Goal: Ask a question

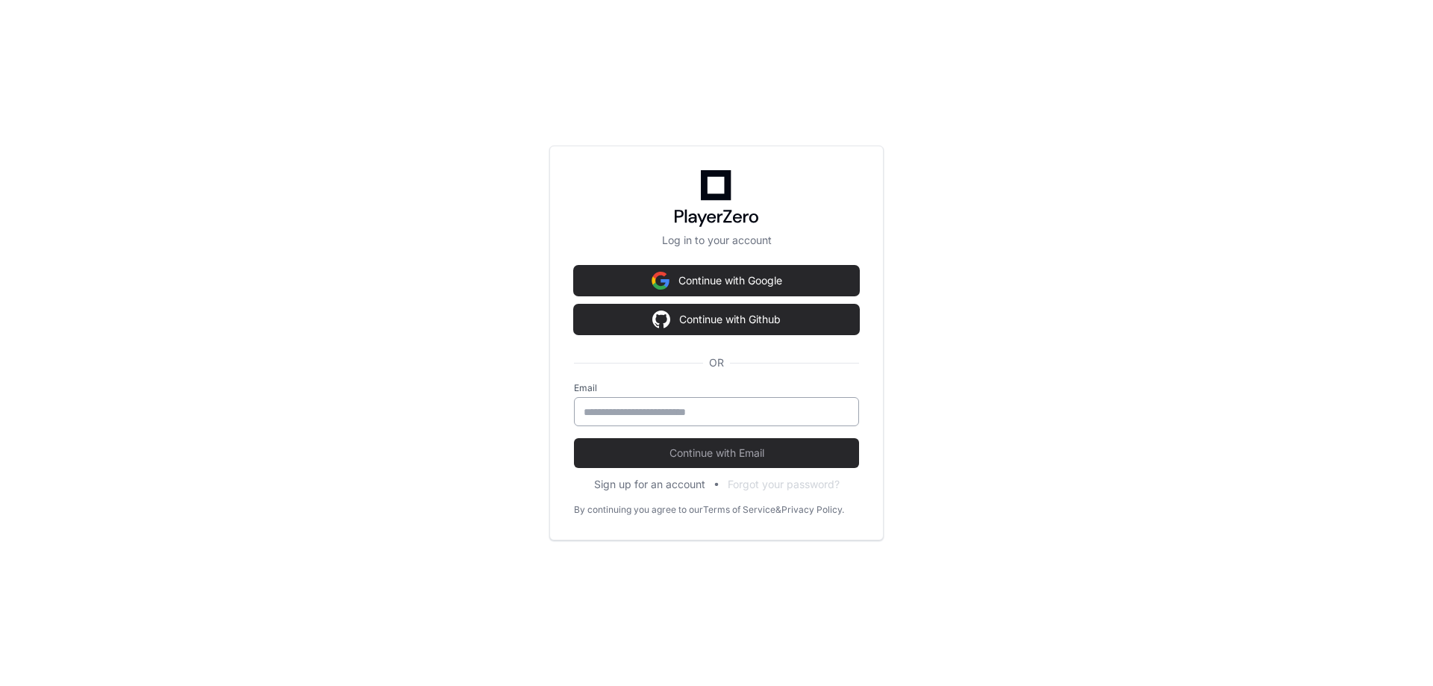
drag, startPoint x: 710, startPoint y: 415, endPoint x: 718, endPoint y: 419, distance: 8.7
click at [710, 415] on input "email" at bounding box center [717, 411] width 266 height 15
click at [659, 405] on input "email" at bounding box center [717, 411] width 266 height 15
paste input "**********"
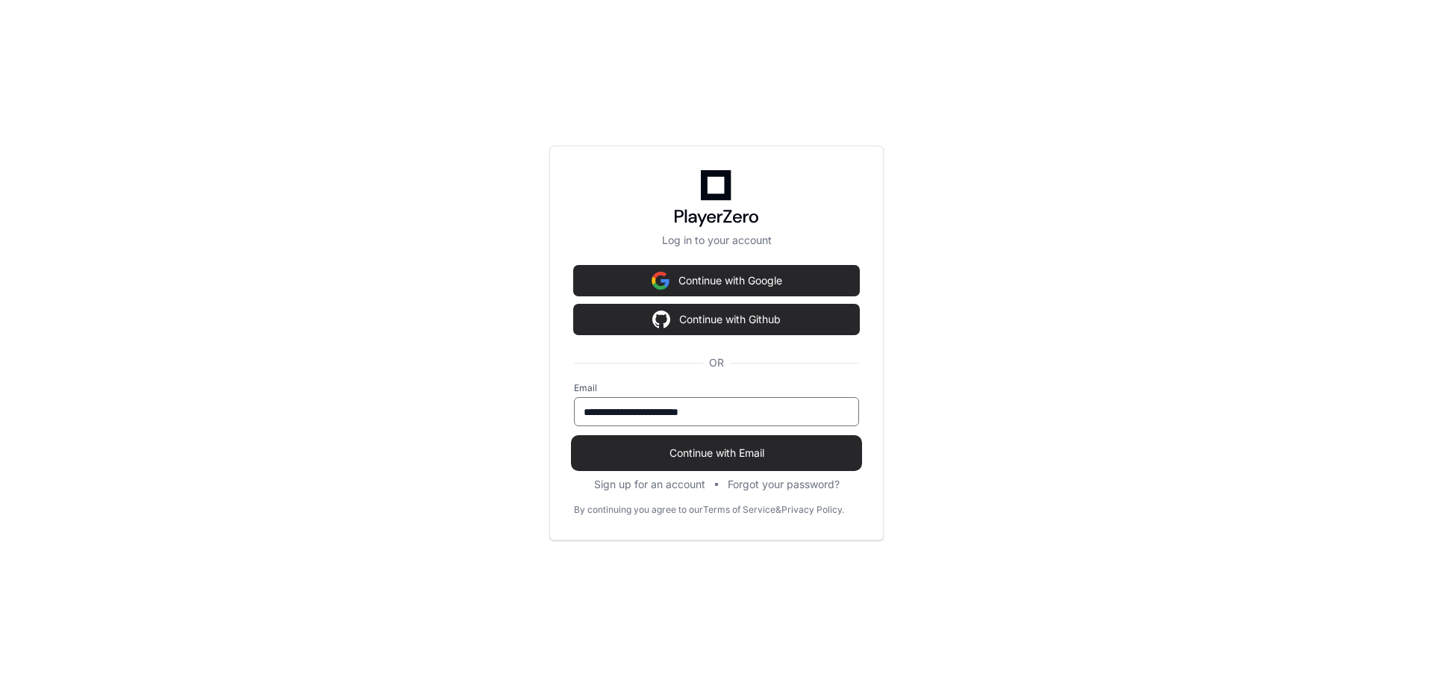
type input "**********"
click at [684, 449] on span "Continue with Email" at bounding box center [716, 452] width 285 height 15
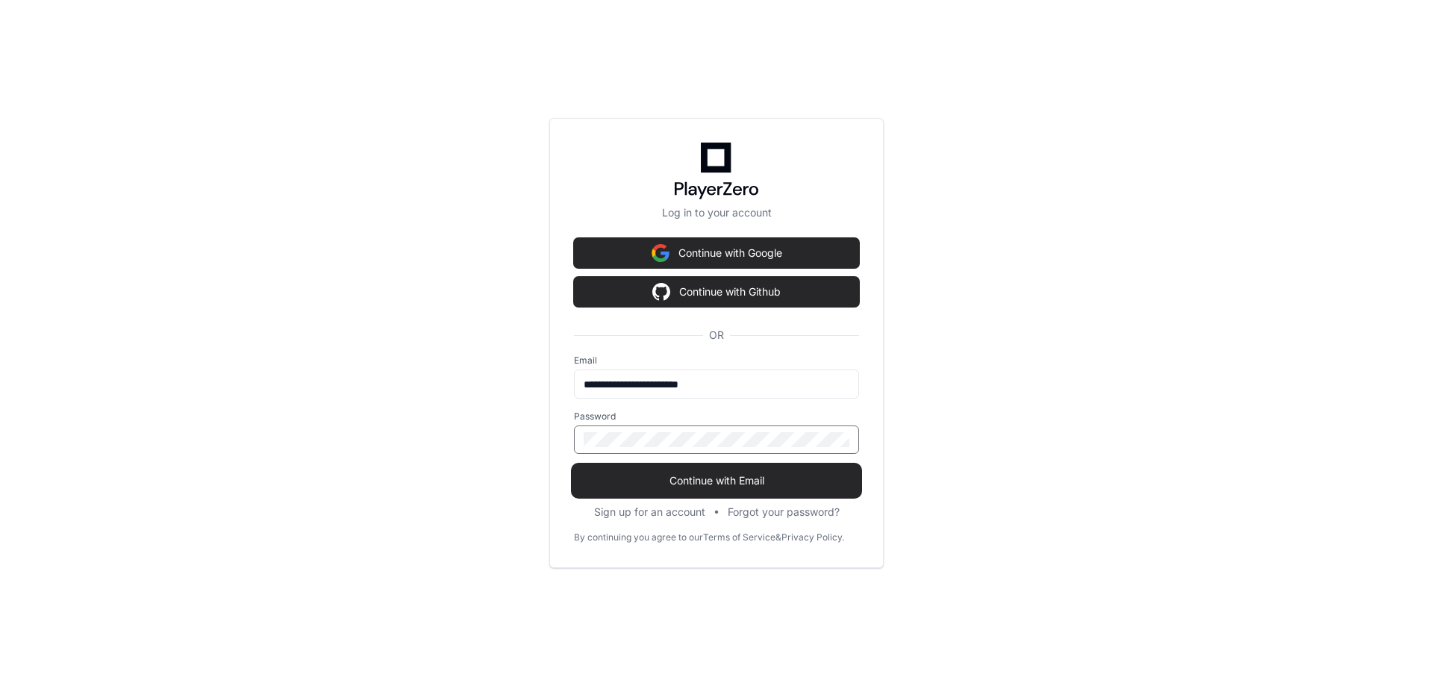
click at [574, 466] on button "Continue with Email" at bounding box center [716, 481] width 285 height 30
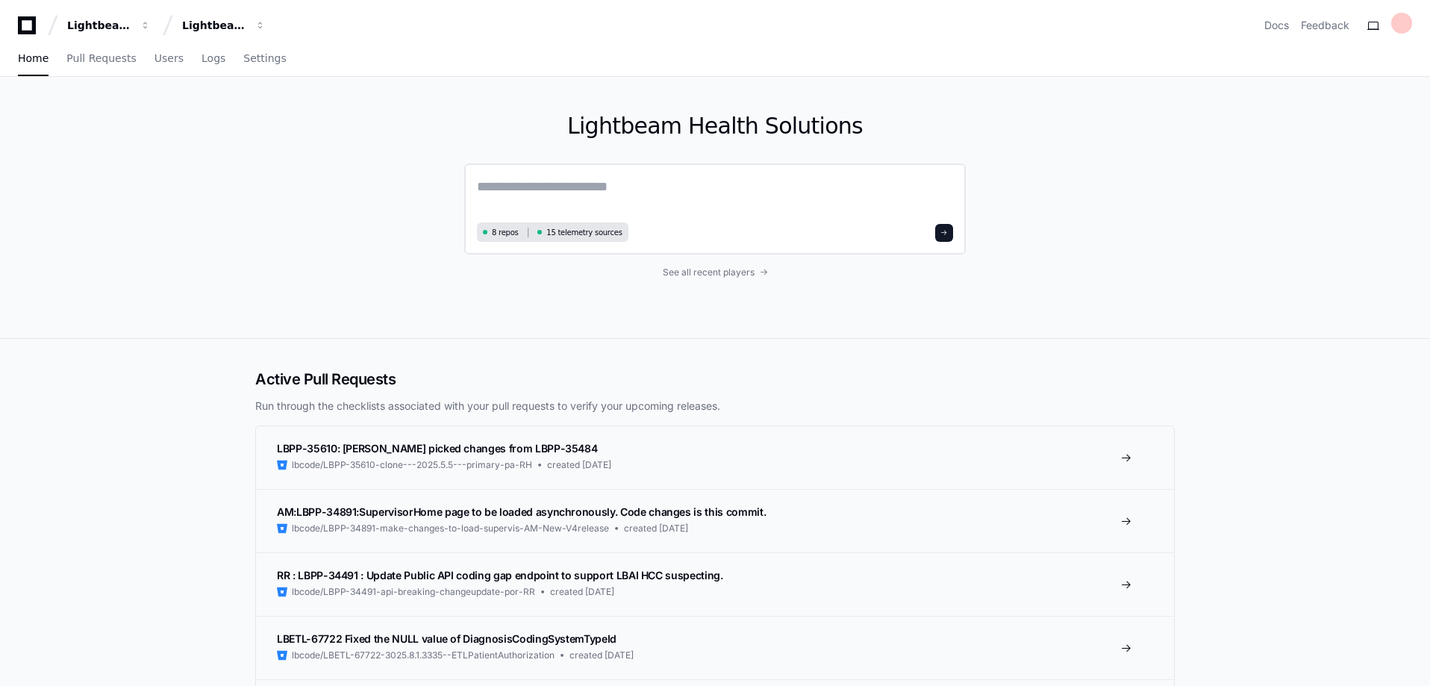
click at [614, 192] on textarea at bounding box center [715, 197] width 476 height 42
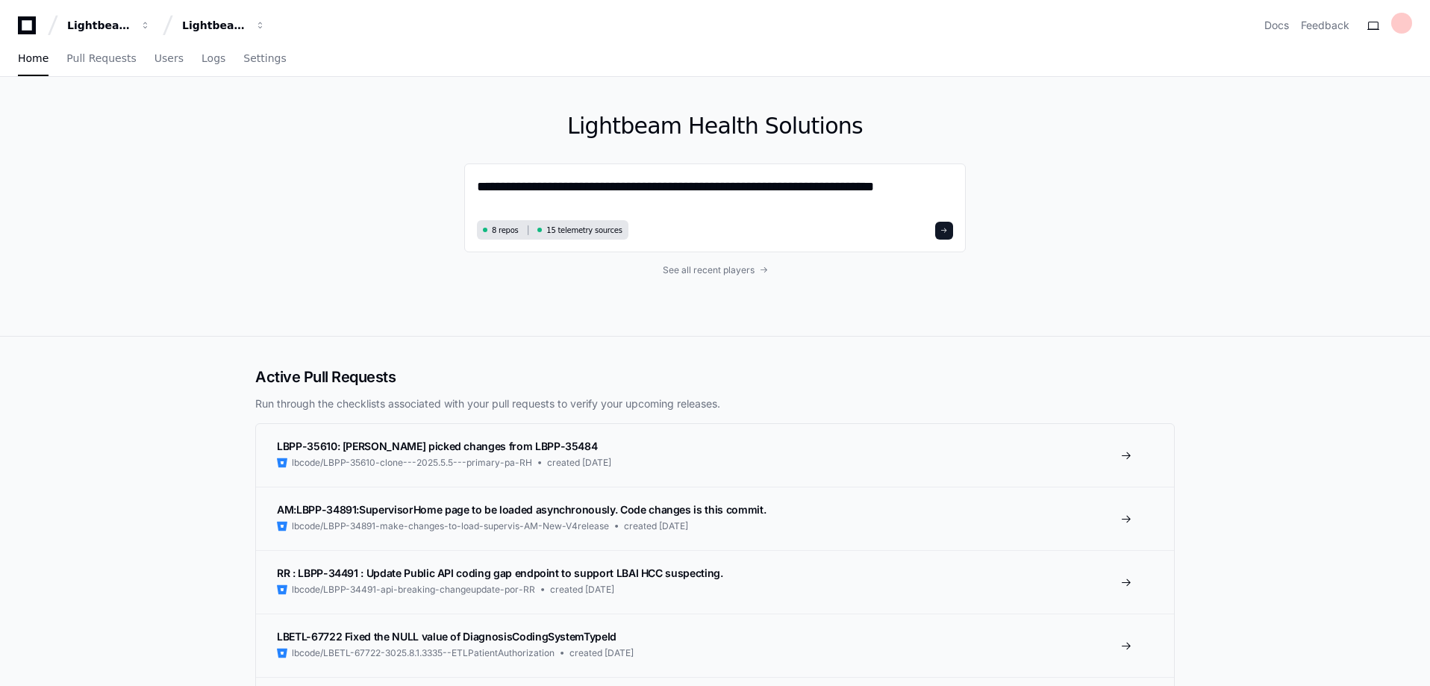
type textarea "**********"
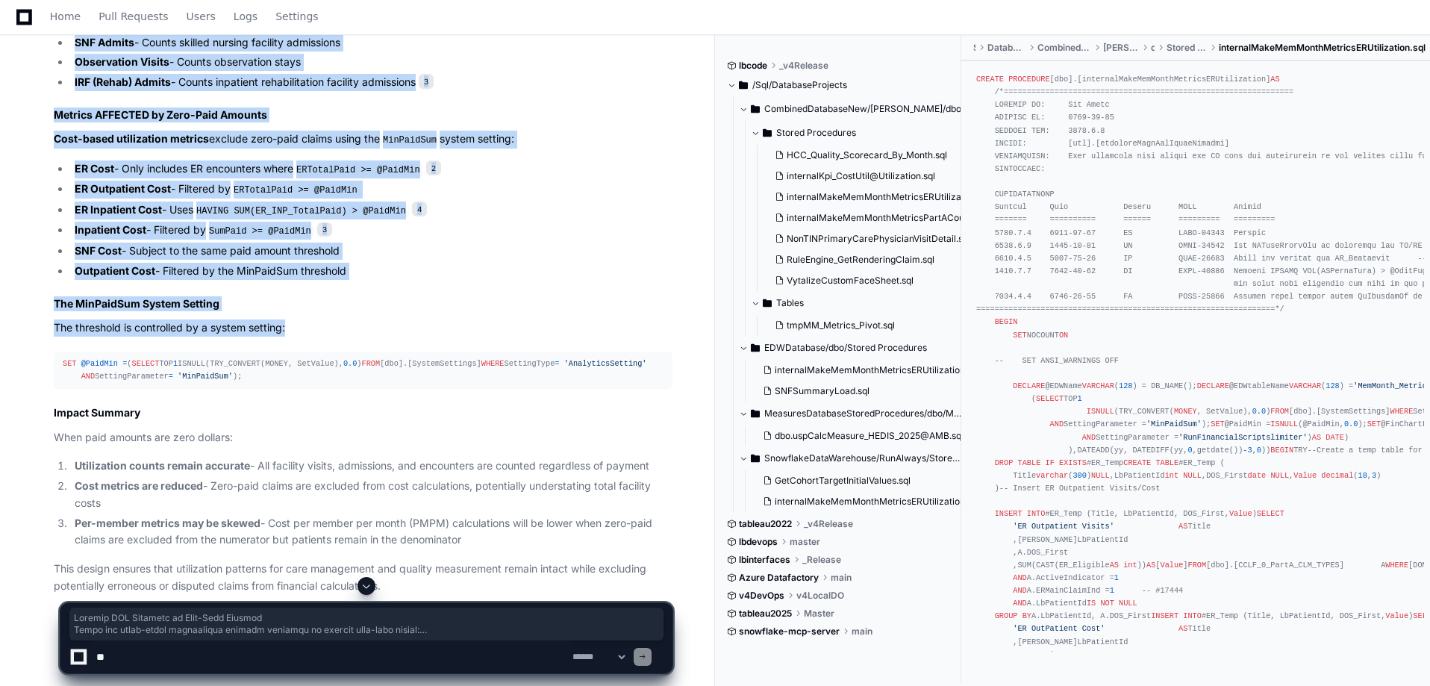
scroll to position [996, 0]
drag, startPoint x: 50, startPoint y: 154, endPoint x: 416, endPoint y: 311, distance: 398.1
click at [416, 311] on div "internalMakeMemMonthMetricsERUtilization.sql 2 internalMakeMemMonthMetricsPartA…" at bounding box center [348, 199] width 648 height 789
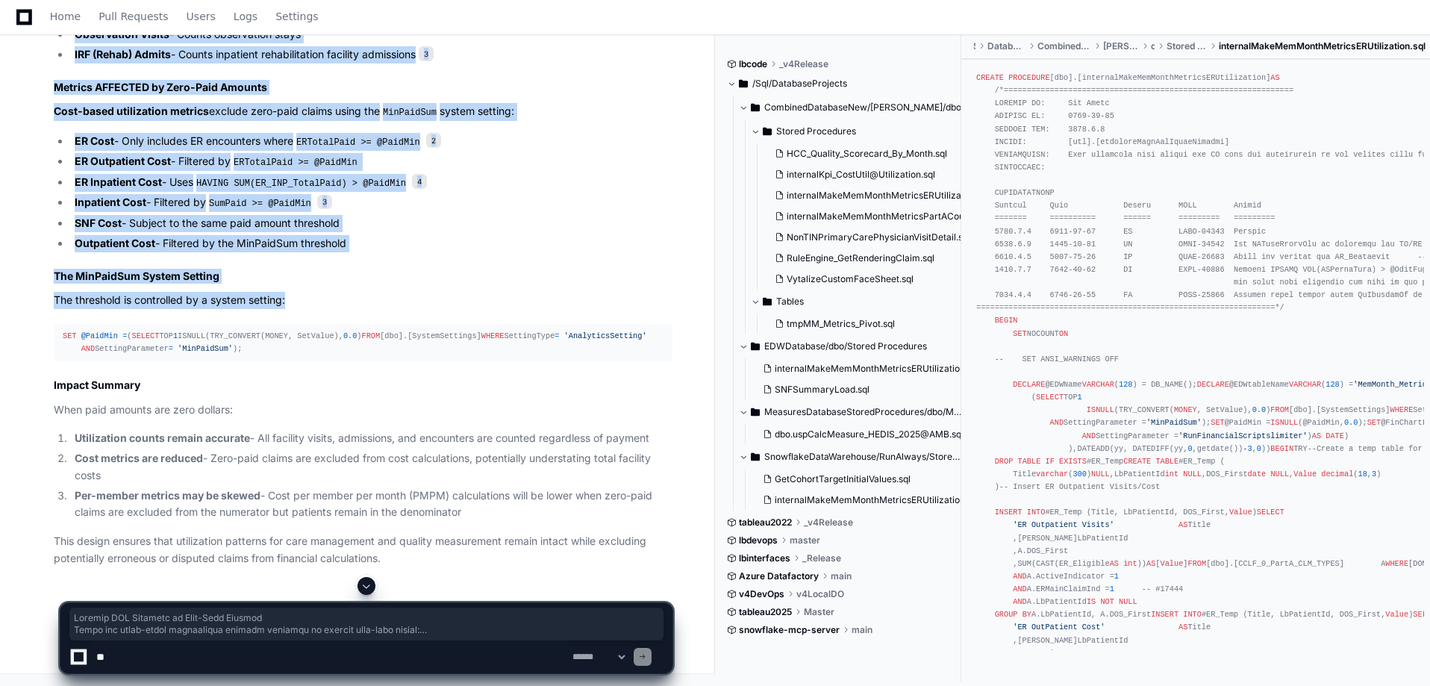
scroll to position [1071, 0]
click at [481, 509] on li "Per-member metrics may be skewed - Cost per member per month (PMPM) calculation…" at bounding box center [371, 504] width 602 height 34
copy article "Metrics NOT Affected by Zero-Paid Amounts Visit and count-based utilization met…"
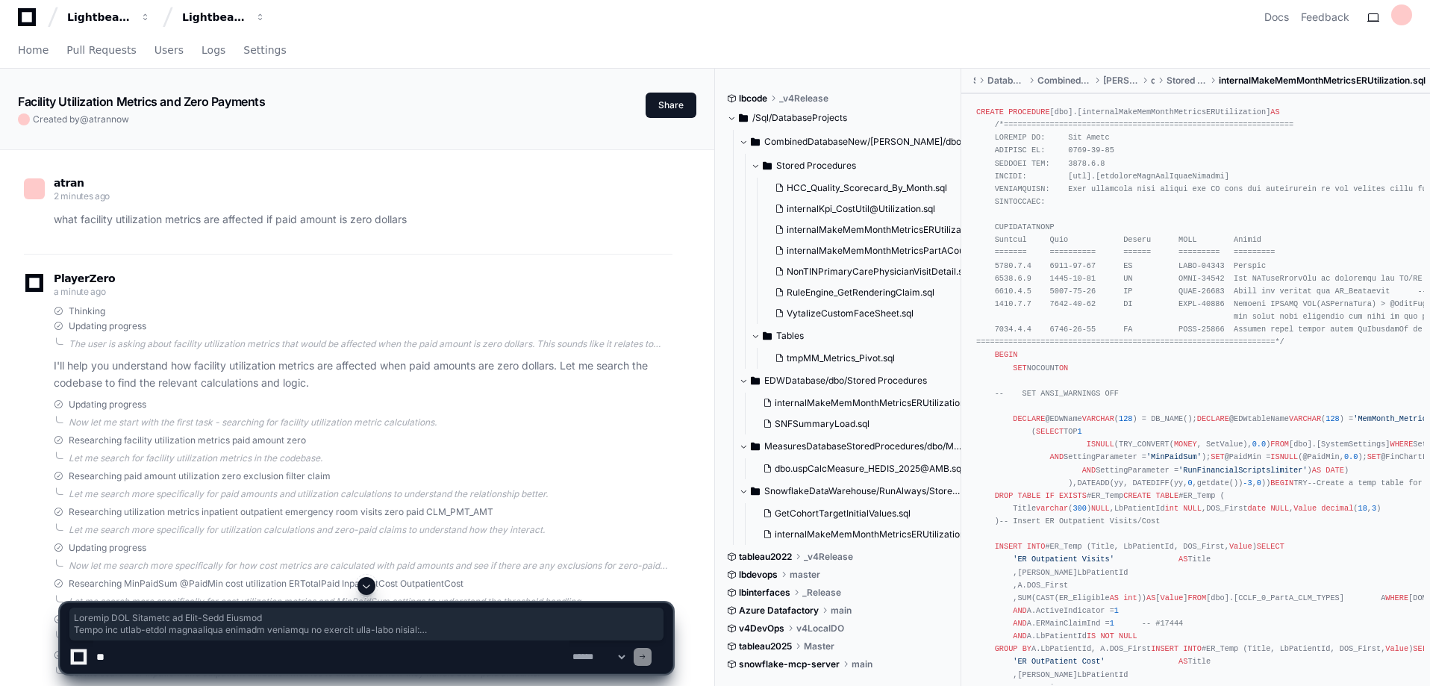
scroll to position [0, 0]
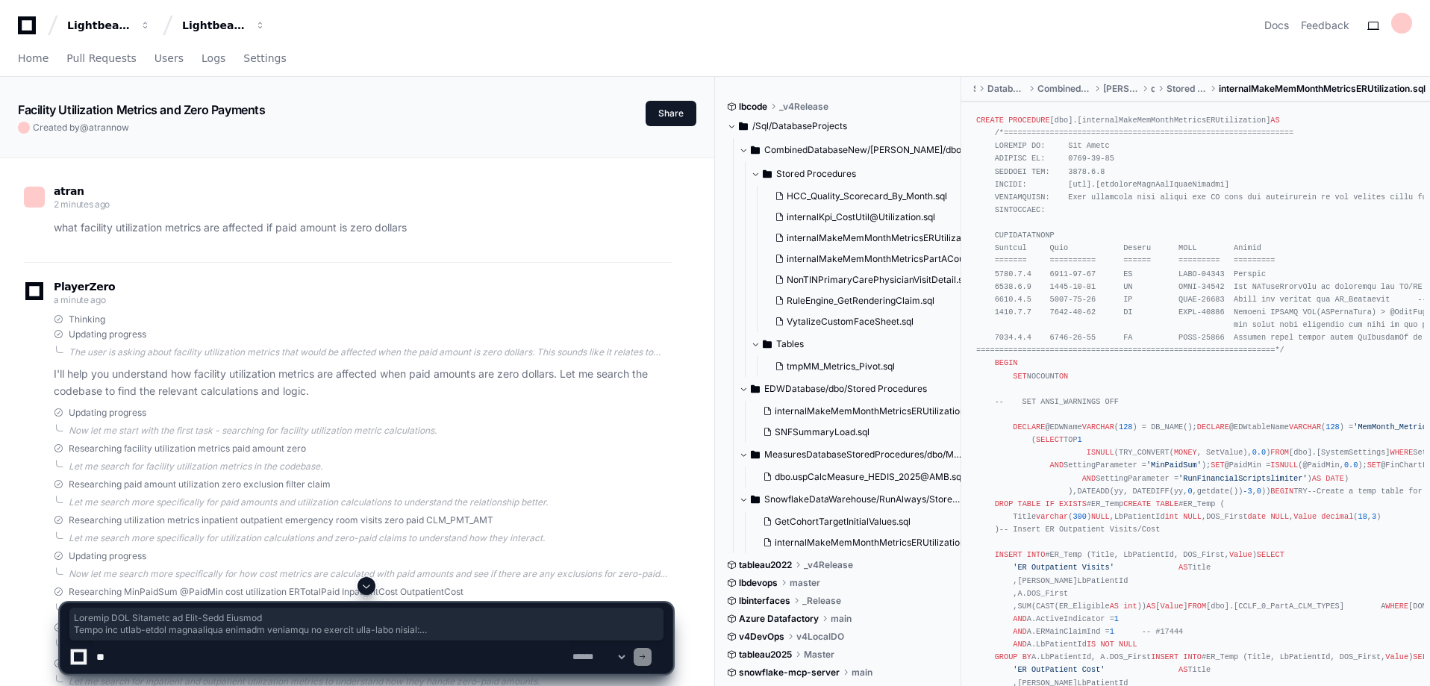
click at [424, 233] on p "what facility utilization metrics are affected if paid amount is zero dollars" at bounding box center [363, 227] width 619 height 17
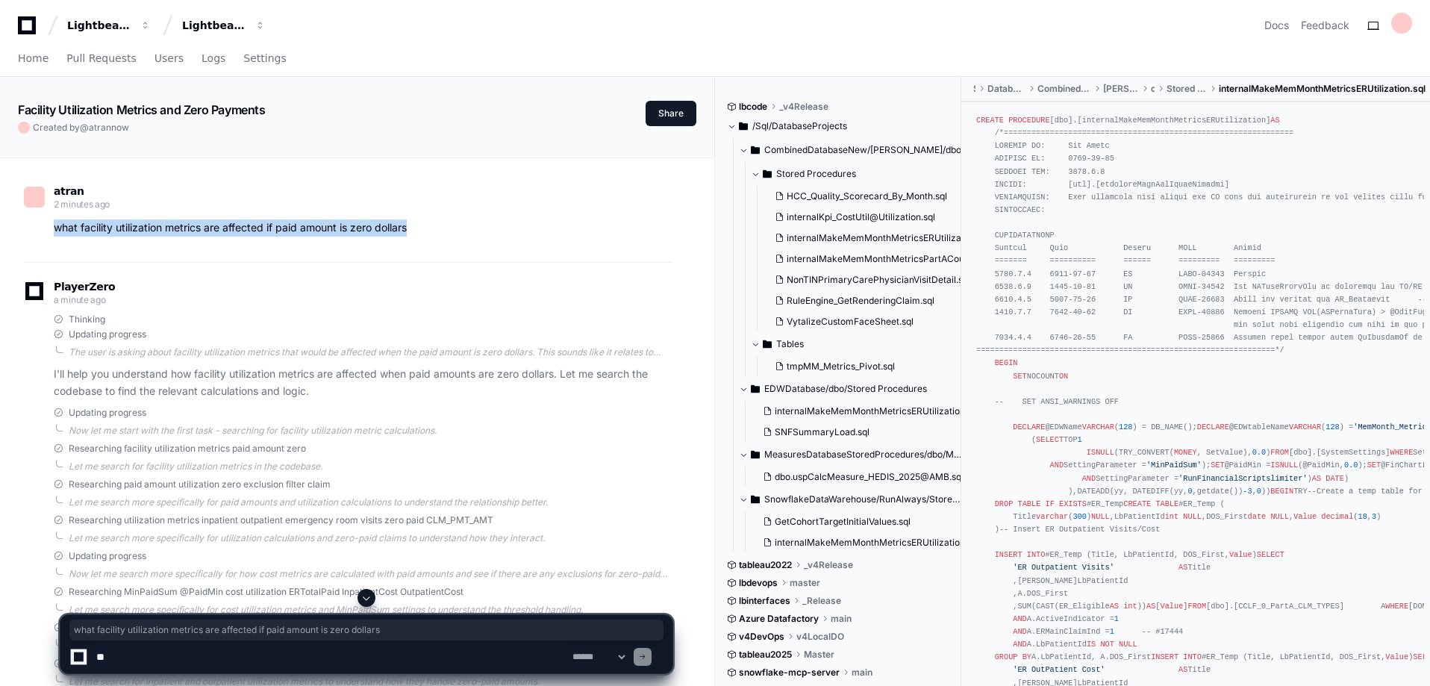
drag, startPoint x: 425, startPoint y: 225, endPoint x: 28, endPoint y: 231, distance: 397.0
click at [28, 231] on div "what facility utilization metrics are affected if paid amount is zero dollars" at bounding box center [348, 227] width 648 height 17
copy p "what facility utilization metrics are affected if paid amount is zero dollars"
click at [38, 55] on span "Home" at bounding box center [33, 58] width 31 height 9
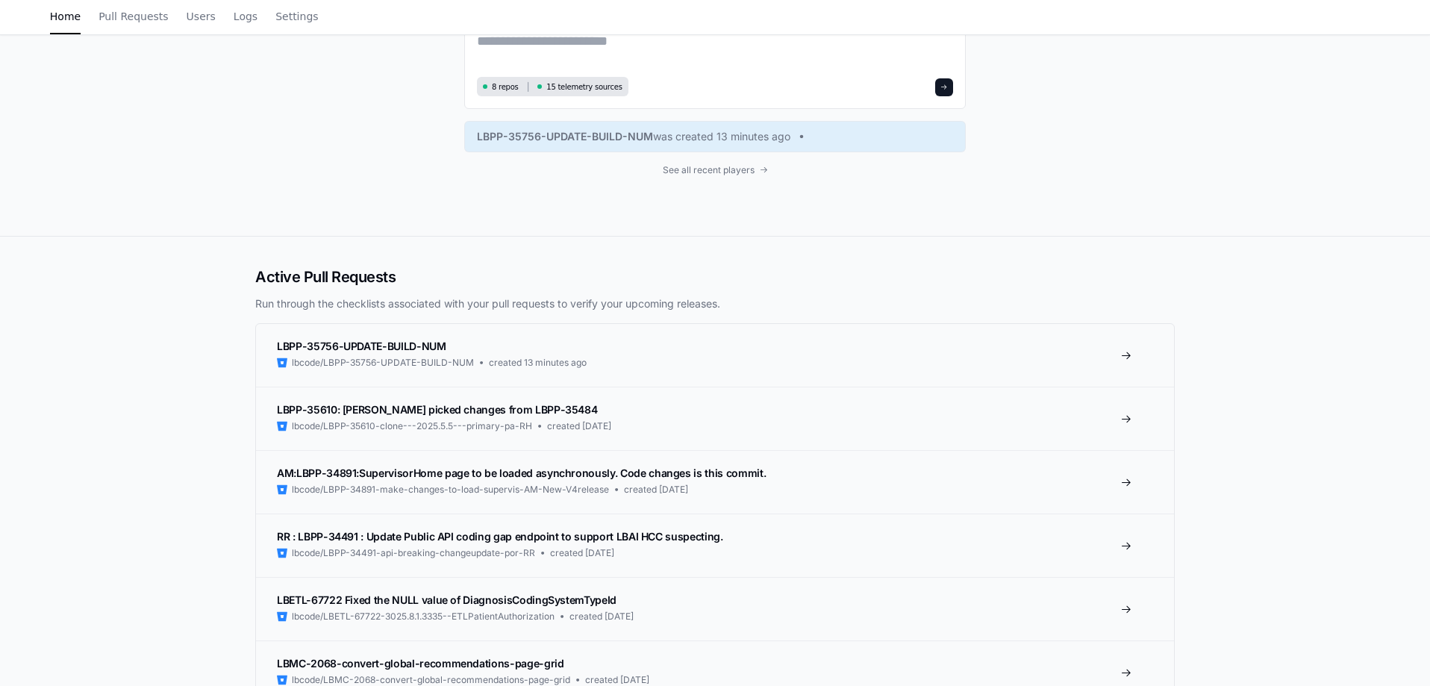
scroll to position [149, 0]
